Goal: Use online tool/utility

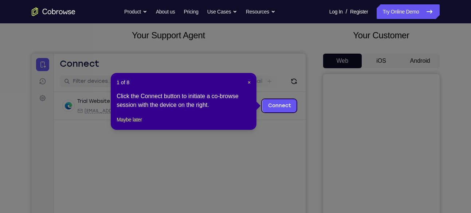
click at [246, 78] on div "1 of 8 × Click the Connect button to initiate a co-browse session with the devi…" at bounding box center [184, 101] width 146 height 57
drag, startPoint x: 247, startPoint y: 79, endPoint x: 242, endPoint y: 18, distance: 61.8
click at [248, 79] on span "×" at bounding box center [249, 82] width 3 height 6
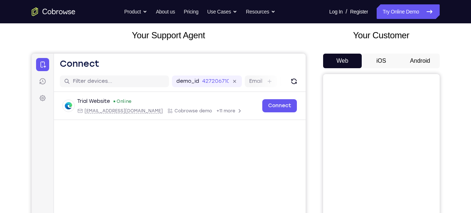
click at [425, 57] on button "Android" at bounding box center [420, 61] width 39 height 15
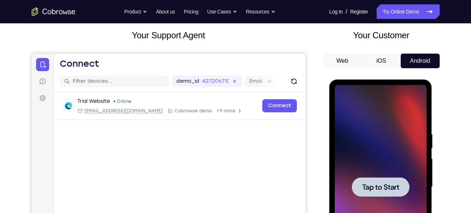
click at [370, 183] on span "Tap to Start" at bounding box center [380, 186] width 37 height 7
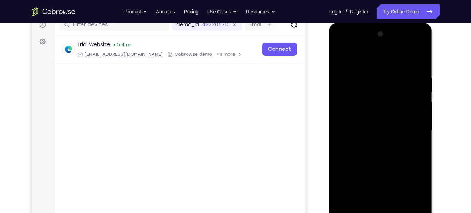
scroll to position [123, 0]
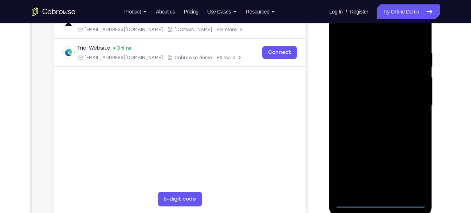
click at [380, 203] on div at bounding box center [381, 106] width 92 height 204
click at [411, 170] on div at bounding box center [381, 106] width 92 height 204
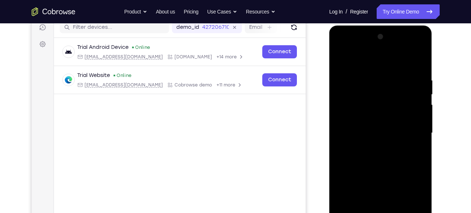
scroll to position [85, 0]
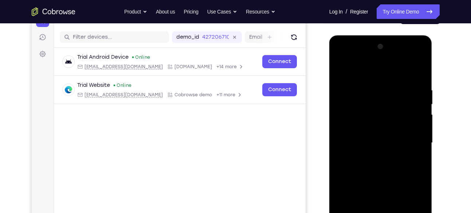
click at [361, 74] on div at bounding box center [381, 143] width 92 height 204
click at [412, 137] on div at bounding box center [381, 143] width 92 height 204
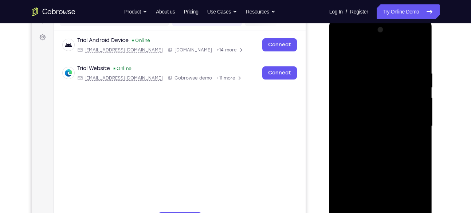
scroll to position [102, 0]
click at [374, 139] on div at bounding box center [381, 126] width 92 height 204
click at [364, 116] on div at bounding box center [381, 126] width 92 height 204
click at [368, 111] on div at bounding box center [381, 126] width 92 height 204
click at [368, 121] on div at bounding box center [381, 126] width 92 height 204
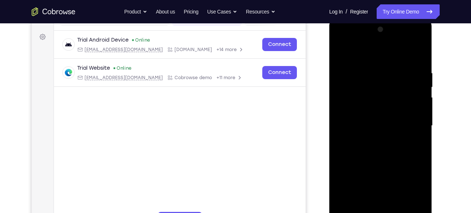
click at [366, 151] on div at bounding box center [381, 126] width 92 height 204
click at [371, 157] on div at bounding box center [381, 126] width 92 height 204
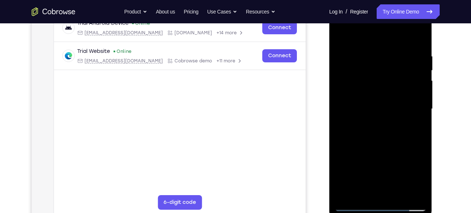
click at [399, 193] on div at bounding box center [381, 109] width 92 height 204
click at [381, 148] on div at bounding box center [381, 109] width 92 height 204
click at [395, 100] on div at bounding box center [381, 109] width 92 height 204
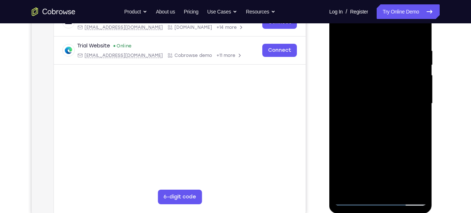
scroll to position [124, 0]
click at [374, 93] on div at bounding box center [381, 104] width 92 height 204
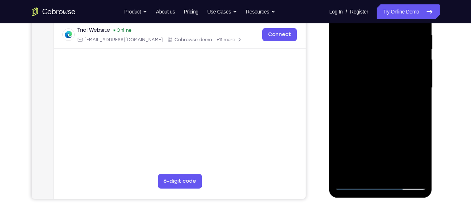
scroll to position [127, 0]
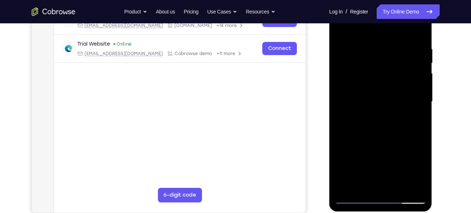
click at [339, 28] on div at bounding box center [381, 102] width 92 height 204
click at [350, 60] on div at bounding box center [381, 102] width 92 height 204
click at [365, 185] on div at bounding box center [381, 102] width 92 height 204
click at [362, 127] on div at bounding box center [381, 102] width 92 height 204
click at [344, 103] on div at bounding box center [381, 102] width 92 height 204
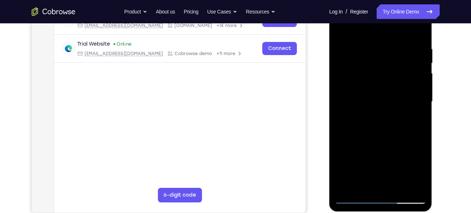
click at [344, 103] on div at bounding box center [381, 102] width 92 height 204
click at [412, 39] on div at bounding box center [381, 102] width 92 height 204
click at [420, 30] on div at bounding box center [381, 102] width 92 height 204
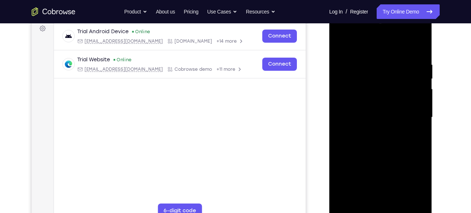
click at [343, 42] on div at bounding box center [381, 117] width 92 height 204
click at [421, 41] on div at bounding box center [381, 117] width 92 height 204
click at [361, 82] on div at bounding box center [381, 117] width 92 height 204
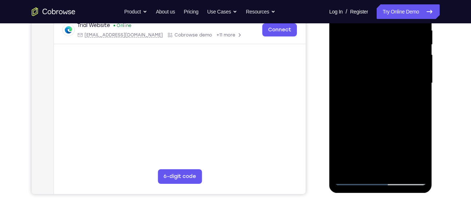
scroll to position [146, 0]
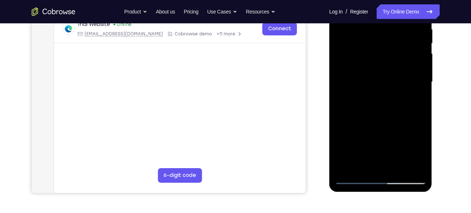
click at [342, 81] on div at bounding box center [381, 82] width 92 height 204
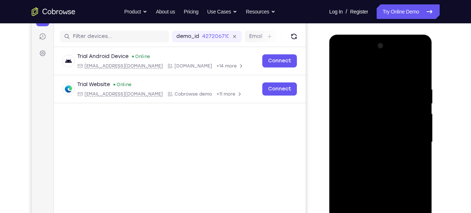
scroll to position [86, 0]
click at [418, 95] on div at bounding box center [381, 142] width 92 height 204
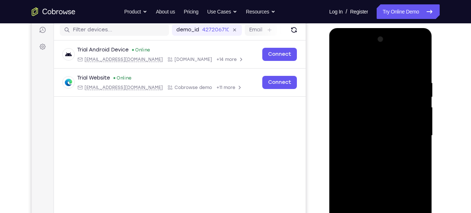
scroll to position [92, 0]
click at [420, 39] on div at bounding box center [381, 136] width 92 height 204
click at [342, 61] on div at bounding box center [381, 136] width 92 height 204
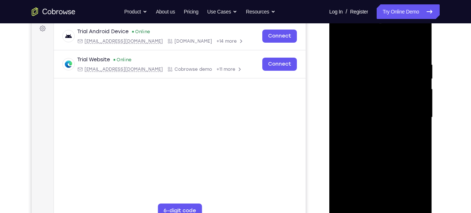
scroll to position [110, 0]
click at [373, 59] on div at bounding box center [381, 118] width 92 height 204
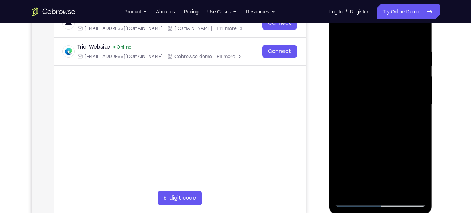
scroll to position [122, 0]
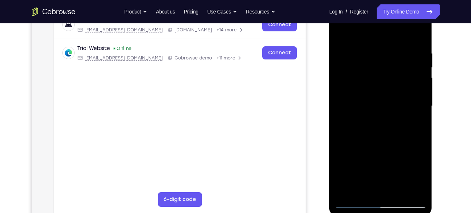
click at [391, 61] on div at bounding box center [381, 106] width 92 height 204
click at [410, 61] on div at bounding box center [381, 106] width 92 height 204
click at [341, 31] on div at bounding box center [381, 106] width 92 height 204
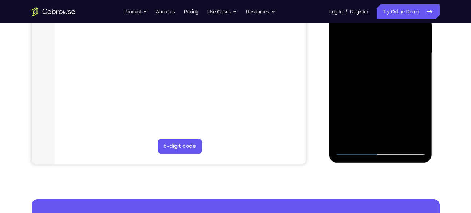
scroll to position [178, 0]
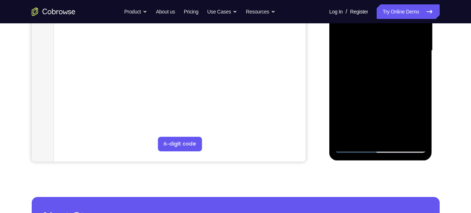
click at [347, 141] on div at bounding box center [381, 51] width 92 height 204
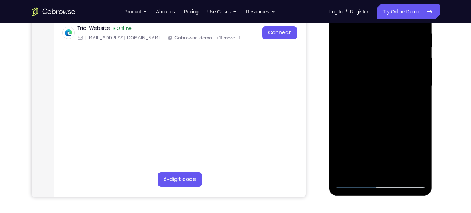
scroll to position [141, 0]
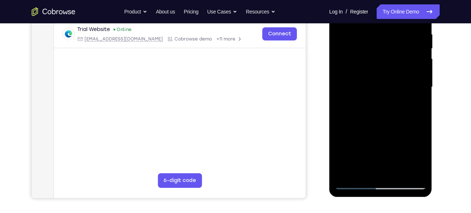
click at [373, 33] on div at bounding box center [381, 87] width 92 height 204
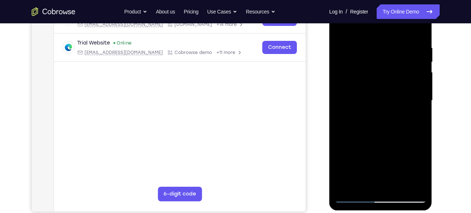
scroll to position [115, 0]
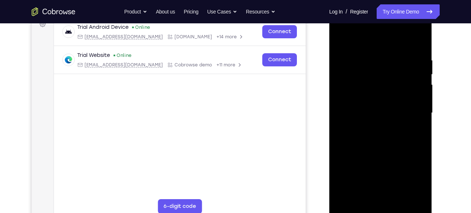
click at [418, 91] on div at bounding box center [381, 113] width 92 height 204
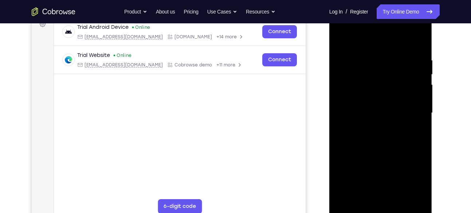
click at [418, 91] on div at bounding box center [381, 113] width 92 height 204
click at [419, 43] on div at bounding box center [381, 113] width 92 height 204
click at [395, 53] on div at bounding box center [381, 113] width 92 height 204
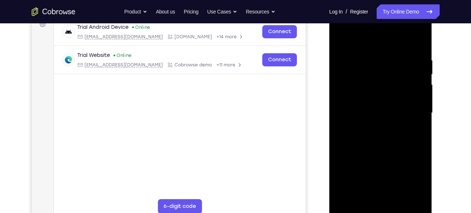
click at [417, 58] on div at bounding box center [381, 113] width 92 height 204
click at [417, 41] on div at bounding box center [381, 113] width 92 height 204
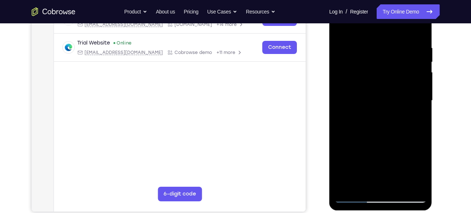
scroll to position [131, 0]
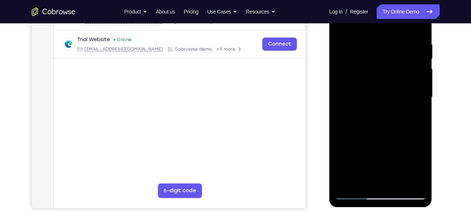
click at [346, 184] on div at bounding box center [381, 97] width 92 height 204
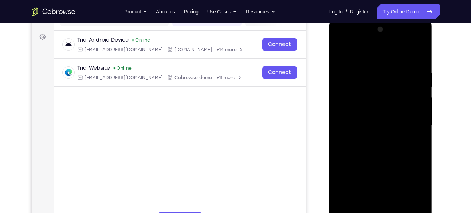
scroll to position [102, 0]
drag, startPoint x: 382, startPoint y: 85, endPoint x: 380, endPoint y: 175, distance: 90.1
click at [380, 175] on div at bounding box center [381, 126] width 92 height 204
click at [421, 53] on div at bounding box center [381, 126] width 92 height 204
click at [374, 68] on div at bounding box center [381, 126] width 92 height 204
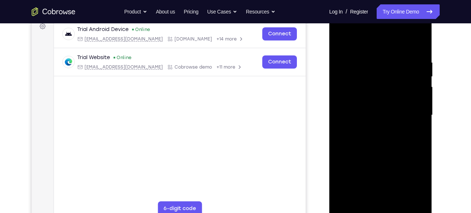
scroll to position [114, 0]
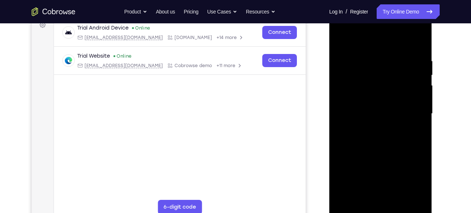
click at [342, 38] on div at bounding box center [381, 114] width 92 height 204
click at [345, 200] on div at bounding box center [381, 114] width 92 height 204
click at [370, 52] on div at bounding box center [381, 114] width 92 height 204
click at [408, 65] on div at bounding box center [381, 114] width 92 height 204
click at [418, 81] on div at bounding box center [381, 114] width 92 height 204
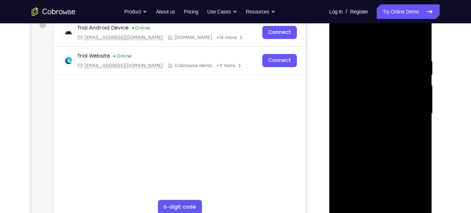
click at [419, 81] on div at bounding box center [381, 114] width 92 height 204
click at [419, 44] on div at bounding box center [381, 114] width 92 height 204
drag, startPoint x: 381, startPoint y: 78, endPoint x: 371, endPoint y: 169, distance: 91.8
click at [371, 169] on div at bounding box center [381, 114] width 92 height 204
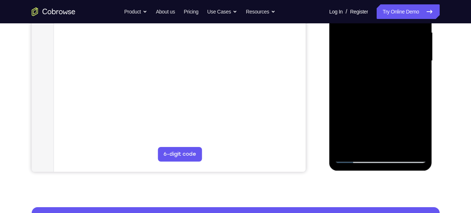
scroll to position [167, 0]
